Goal: Task Accomplishment & Management: Use online tool/utility

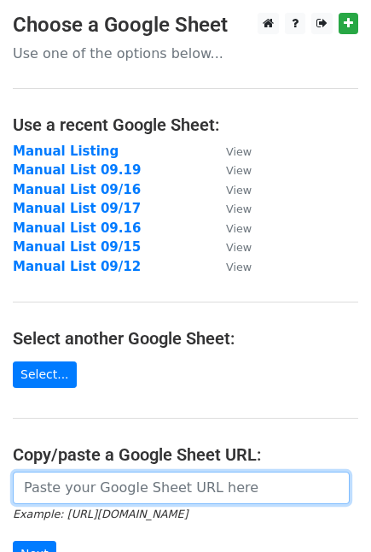
click at [45, 497] on input "url" at bounding box center [181, 487] width 337 height 32
paste input "https://docs.google.com/spreadsheets/d/15N4-CtXxhaXzS-Wov0_z887XGzFxbV3ky8ulvcU…"
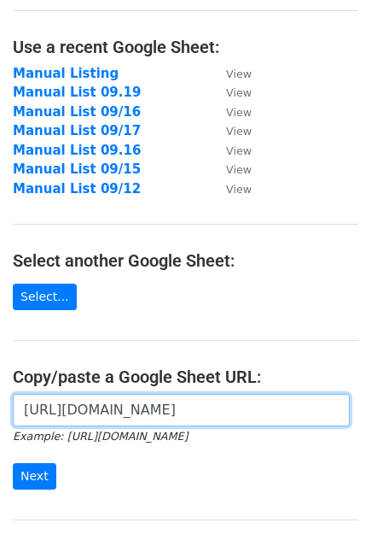
scroll to position [190, 0]
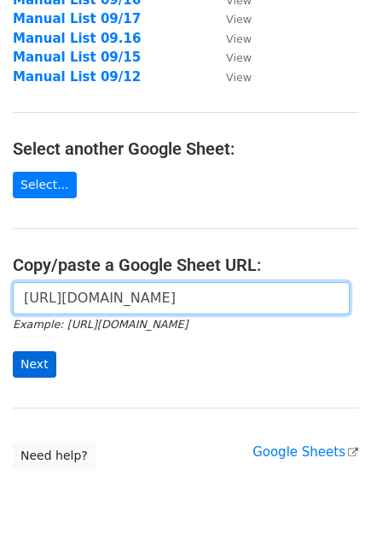
type input "https://docs.google.com/spreadsheets/d/15N4-CtXxhaXzS-Wov0_z887XGzFxbV3ky8ulvcU…"
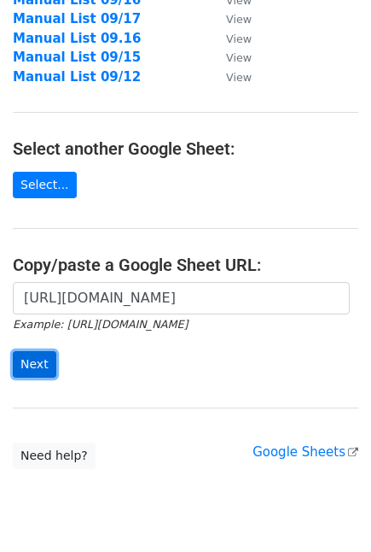
scroll to position [0, 0]
click at [44, 362] on input "Next" at bounding box center [35, 364] width 44 height 26
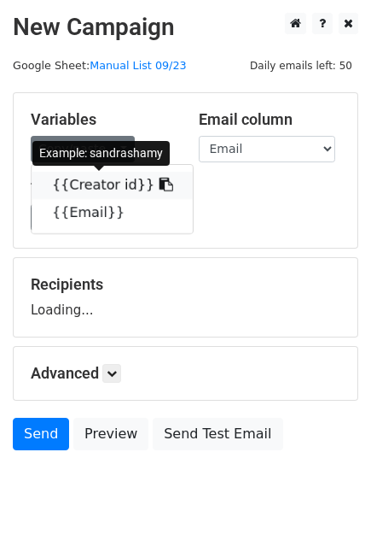
click at [84, 179] on link "{{Creator id}}" at bounding box center [112, 185] width 161 height 27
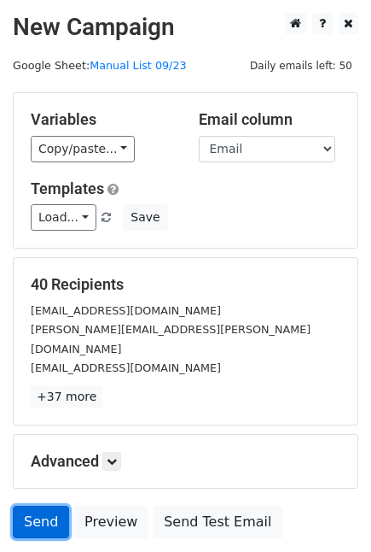
click at [28, 505] on link "Send" at bounding box center [41, 521] width 56 height 32
